Goal: Transaction & Acquisition: Purchase product/service

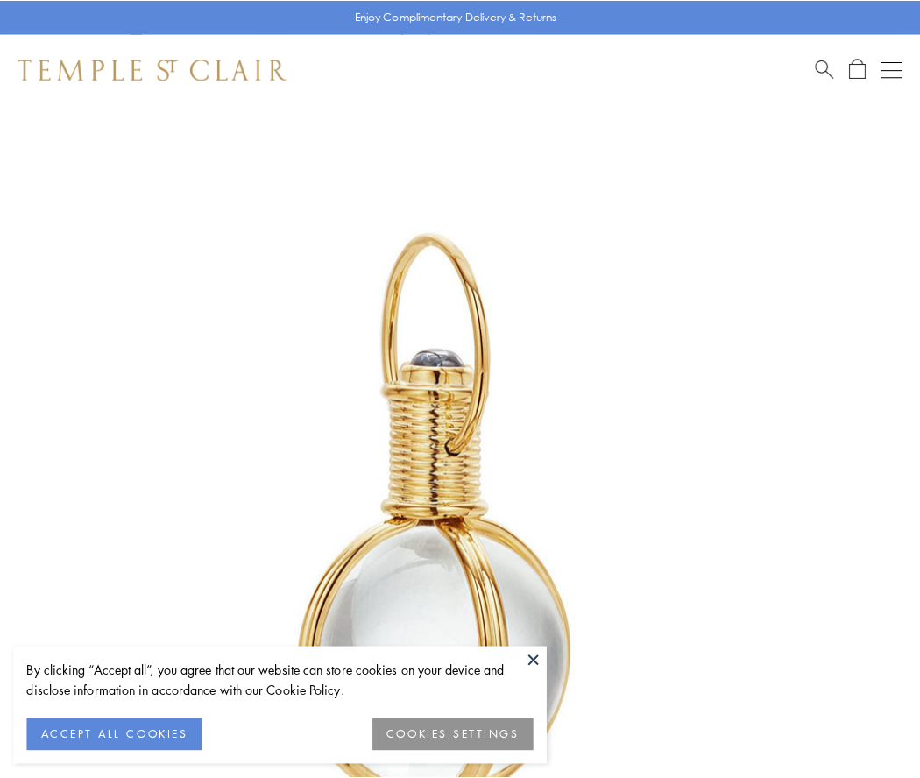
scroll to position [457, 0]
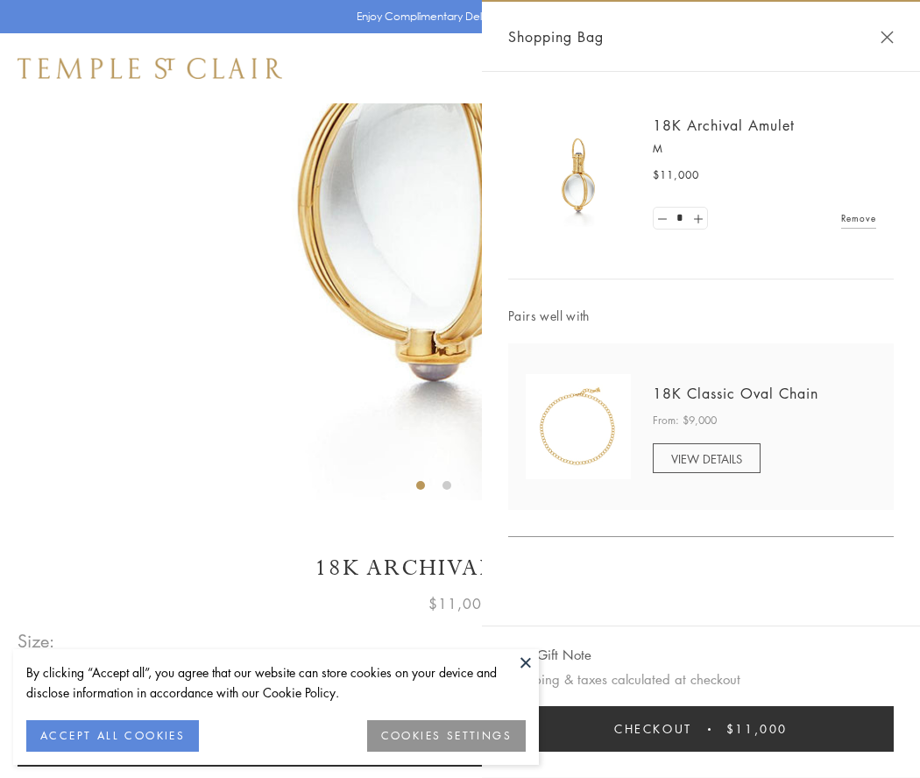
click at [701, 729] on button "Checkout $11,000" at bounding box center [700, 729] width 385 height 46
